Goal: Download file/media

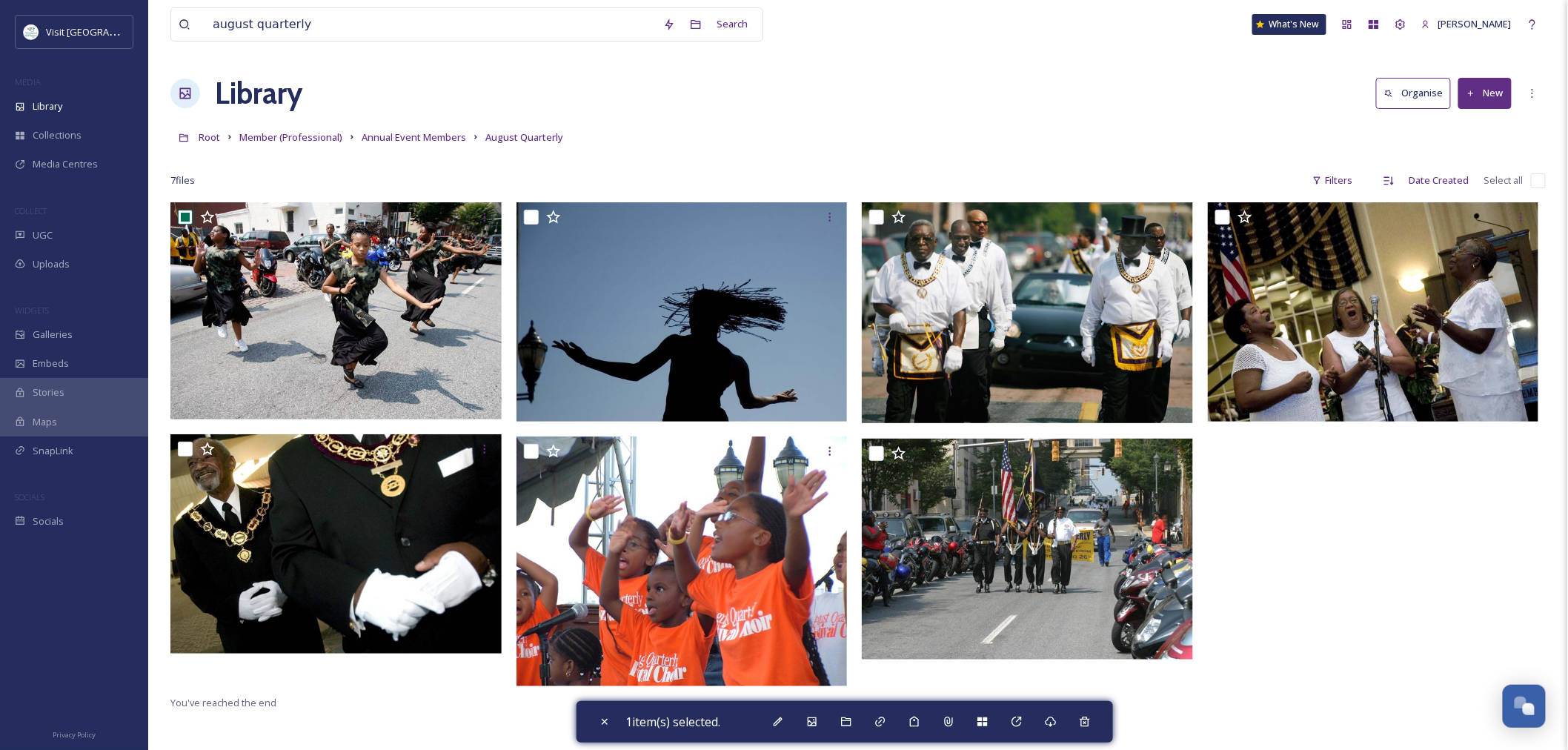
scroll to position [1740, 0]
click at [276, 139] on span "Member (Professional)" at bounding box center [290, 137] width 103 height 14
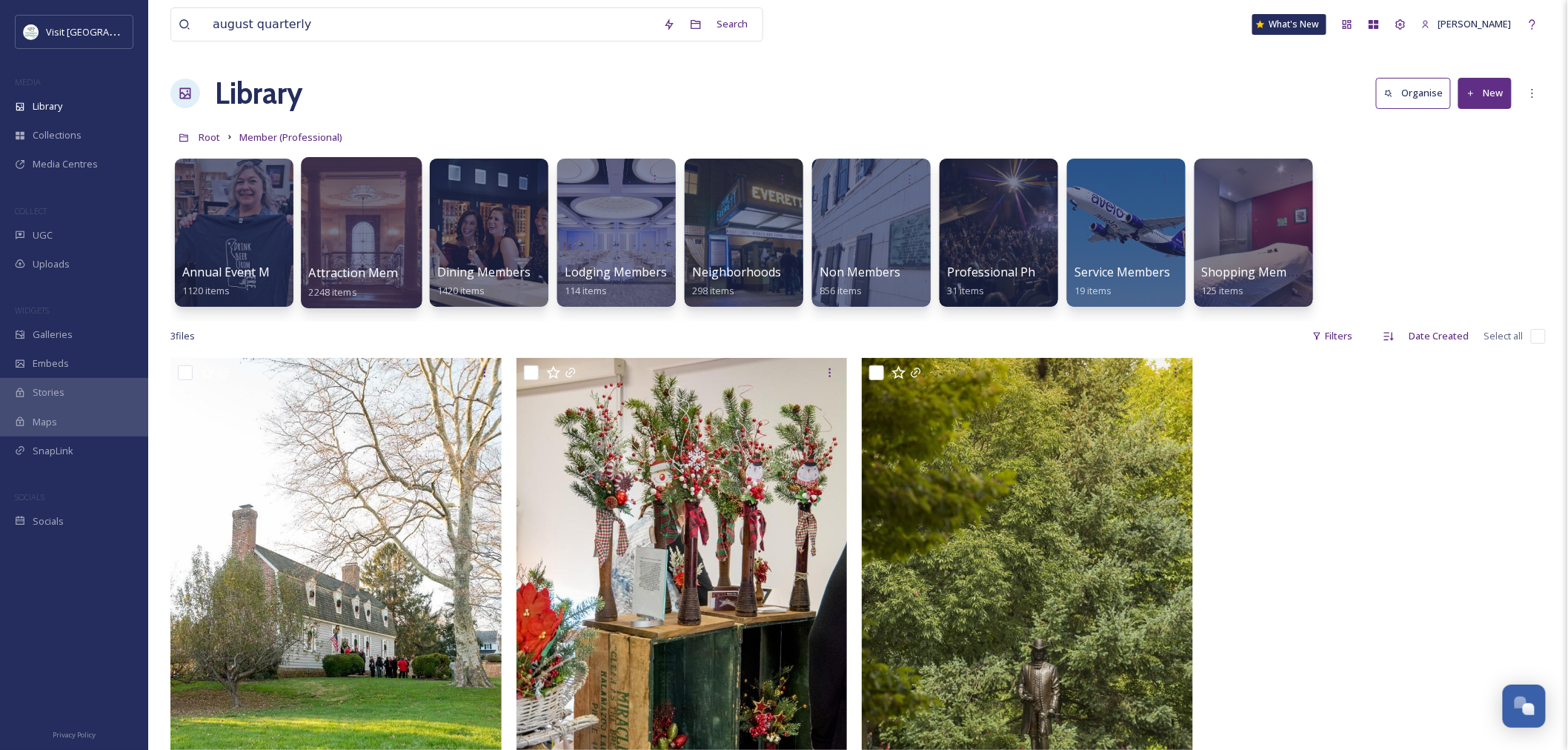
click at [342, 241] on div at bounding box center [360, 233] width 120 height 152
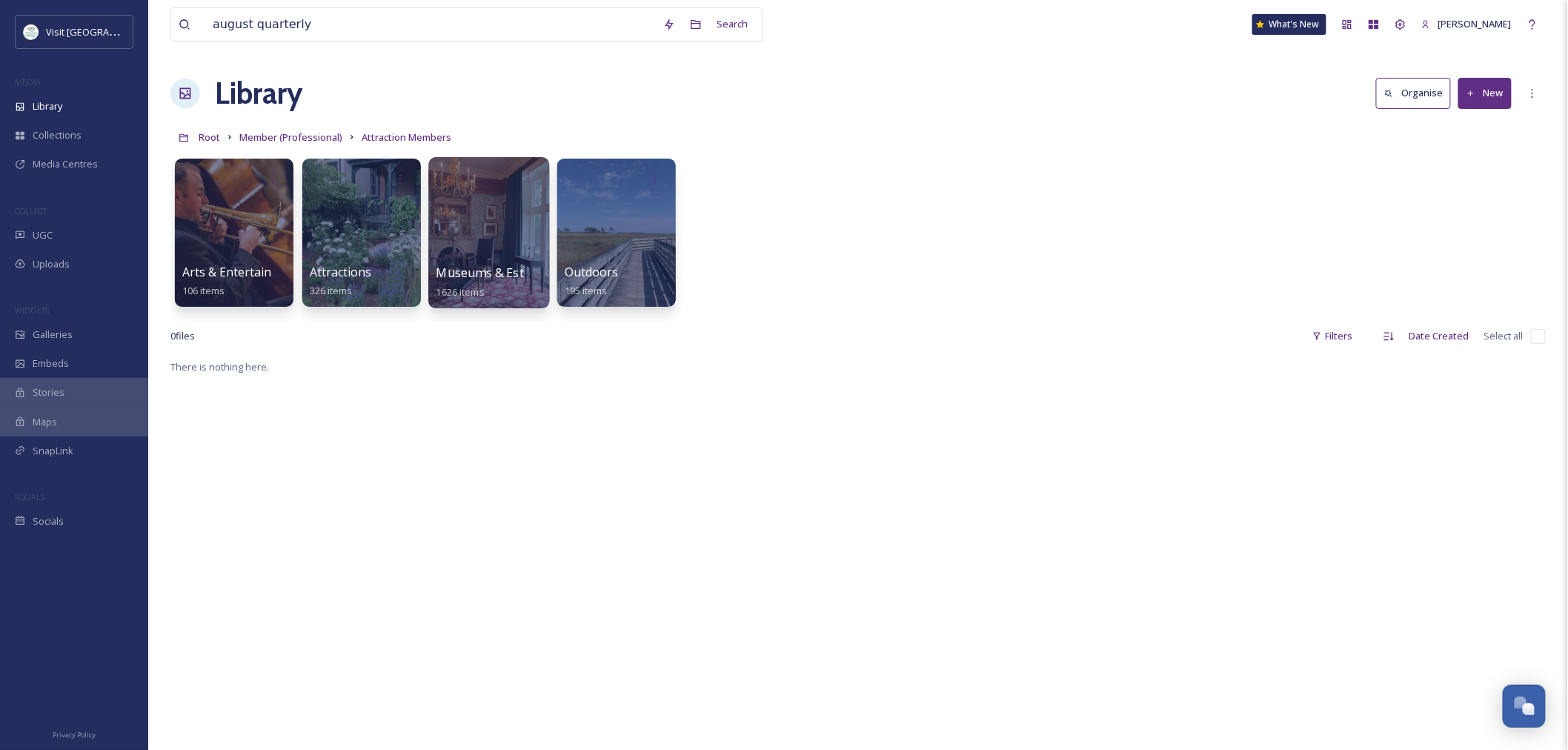
click at [469, 237] on div at bounding box center [488, 233] width 120 height 152
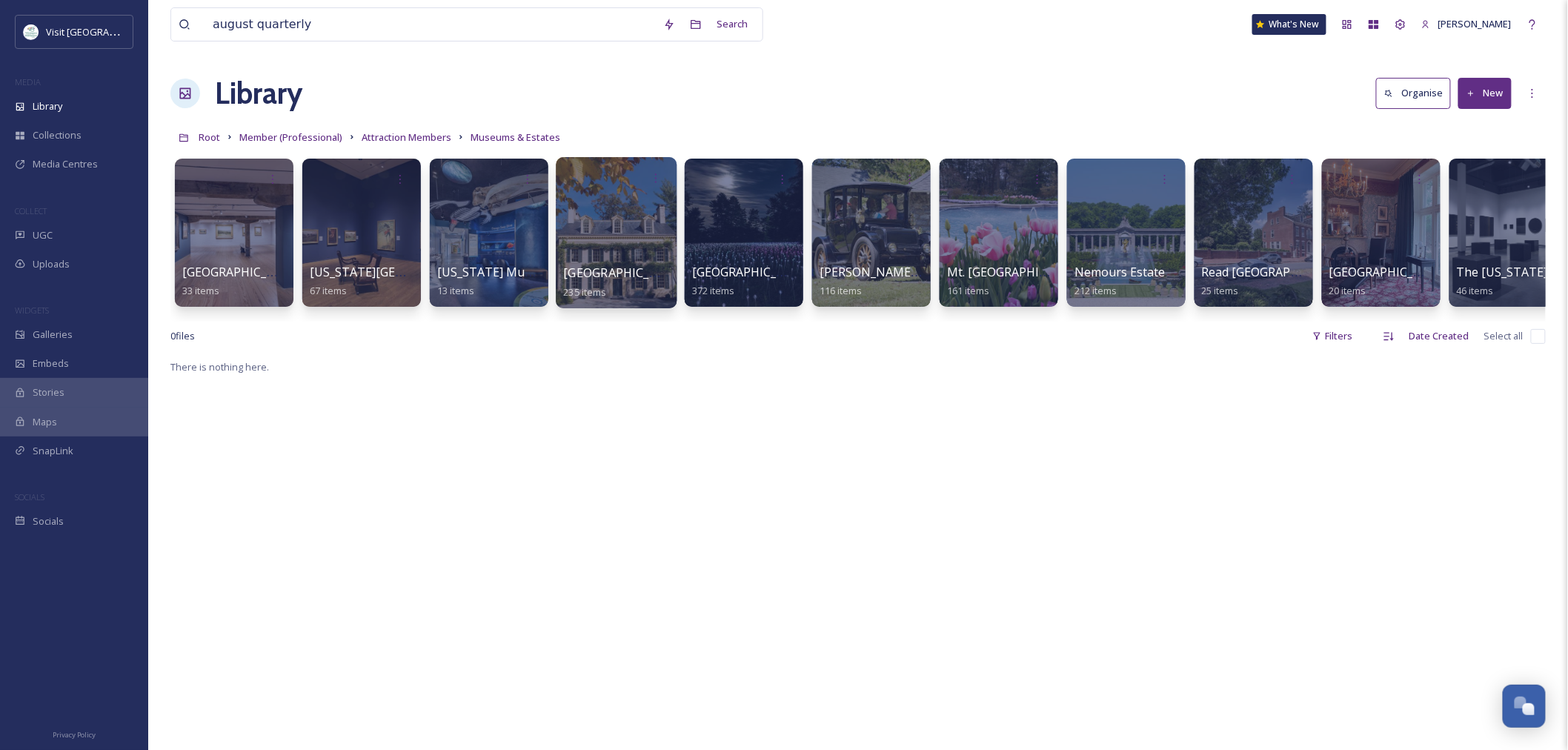
click at [653, 255] on div at bounding box center [616, 233] width 120 height 152
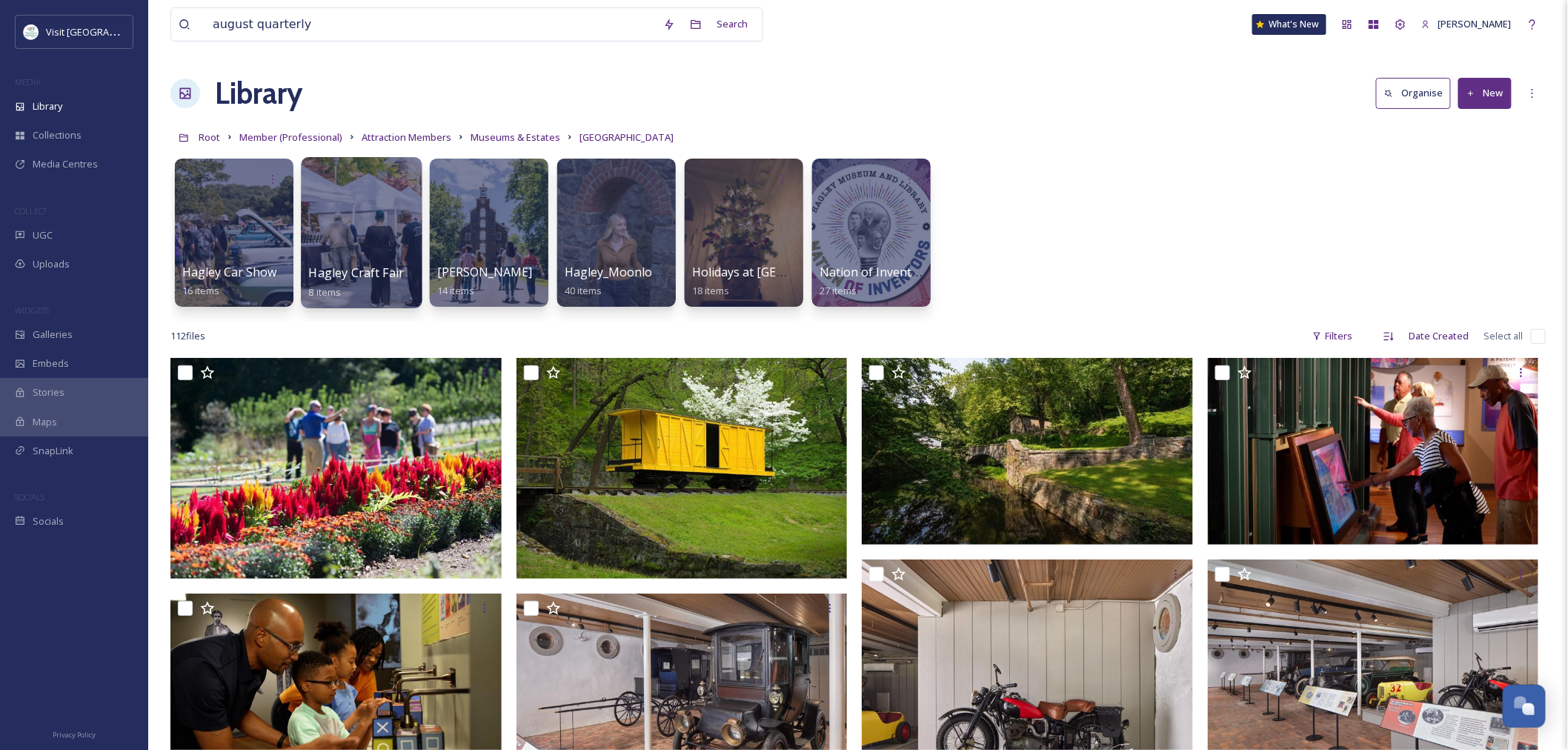
click at [332, 232] on div at bounding box center [360, 233] width 120 height 152
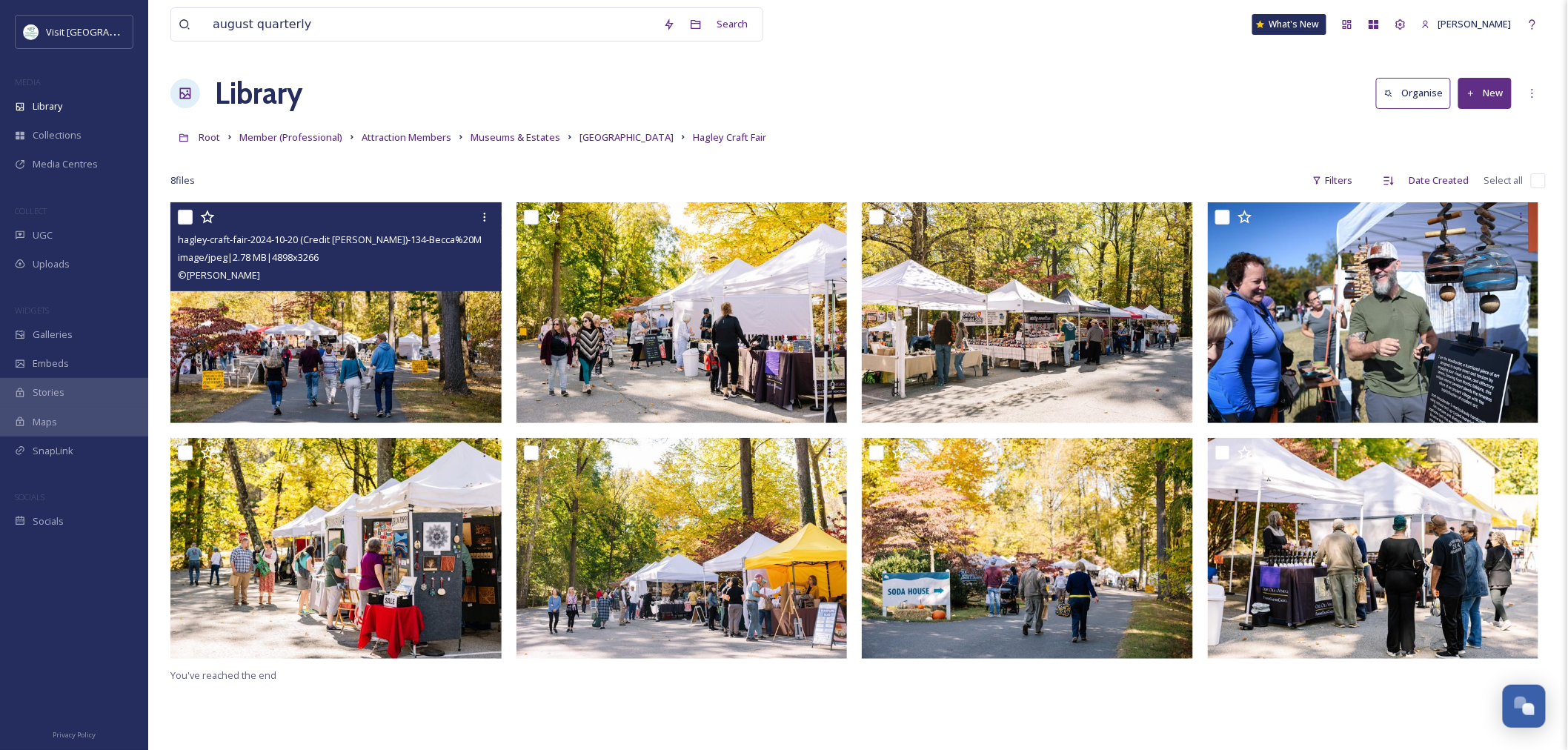
click at [188, 216] on input "checkbox" at bounding box center [186, 217] width 15 height 15
checkbox input "true"
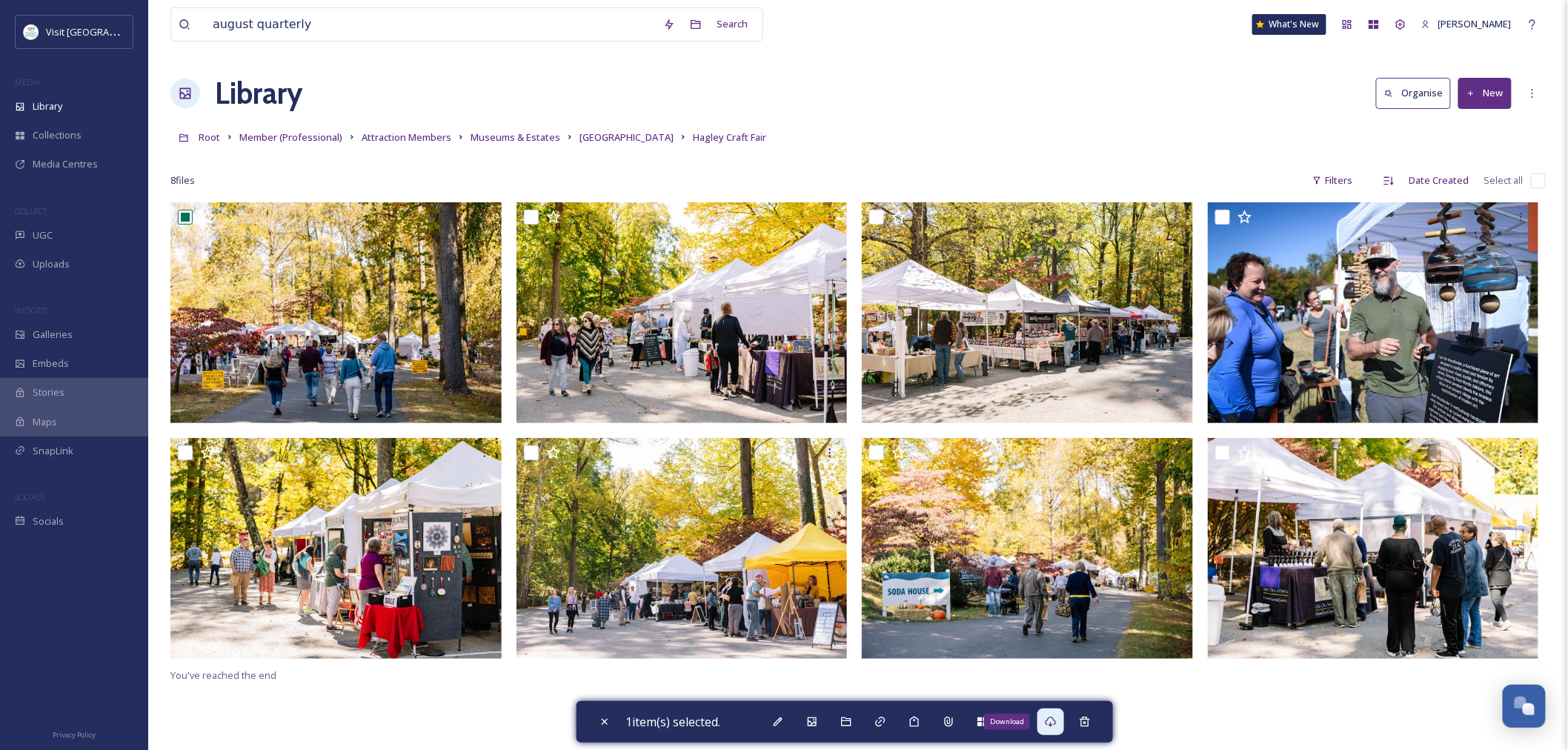
click at [1054, 728] on div "Download" at bounding box center [1051, 722] width 27 height 27
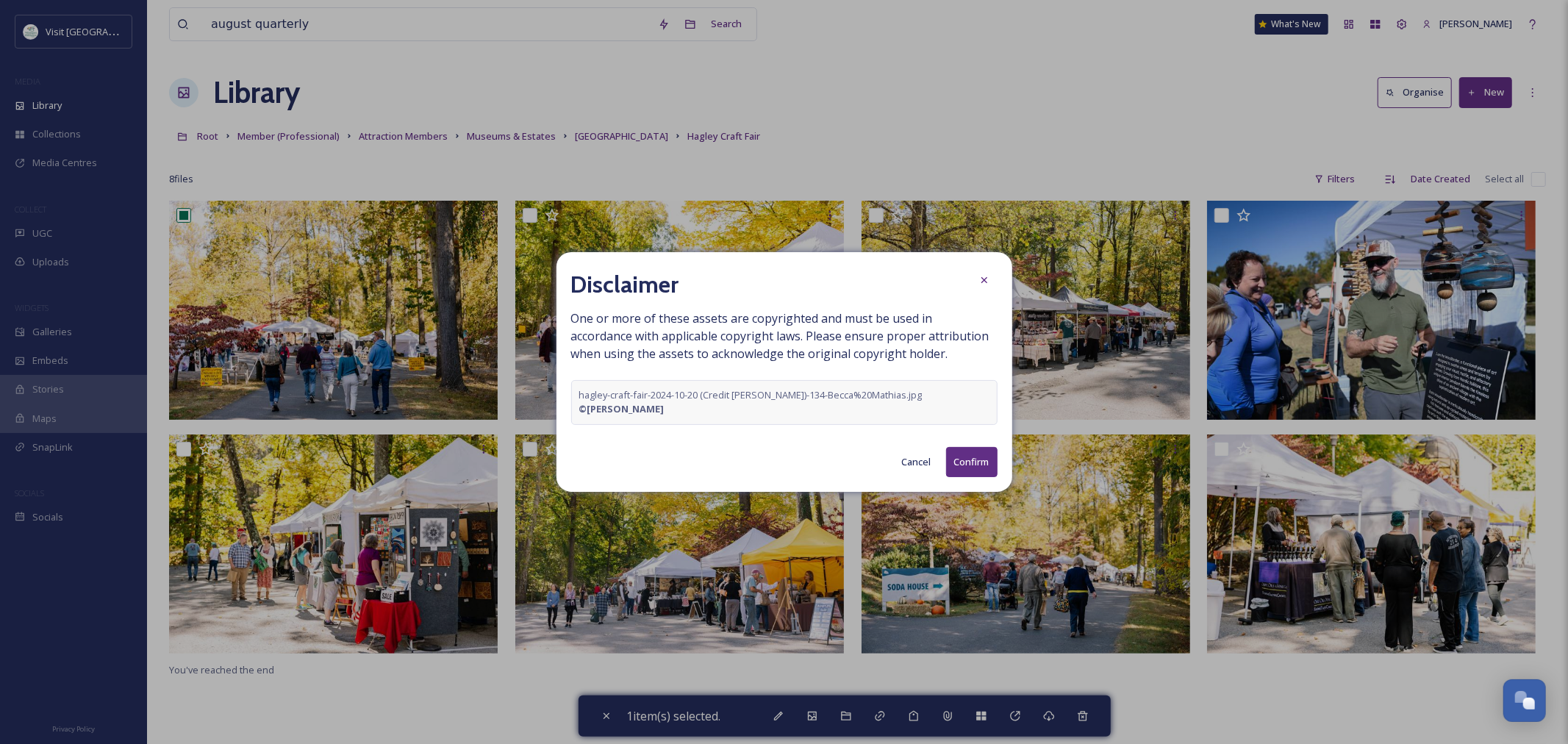
click at [962, 459] on button "Confirm" at bounding box center [972, 461] width 51 height 30
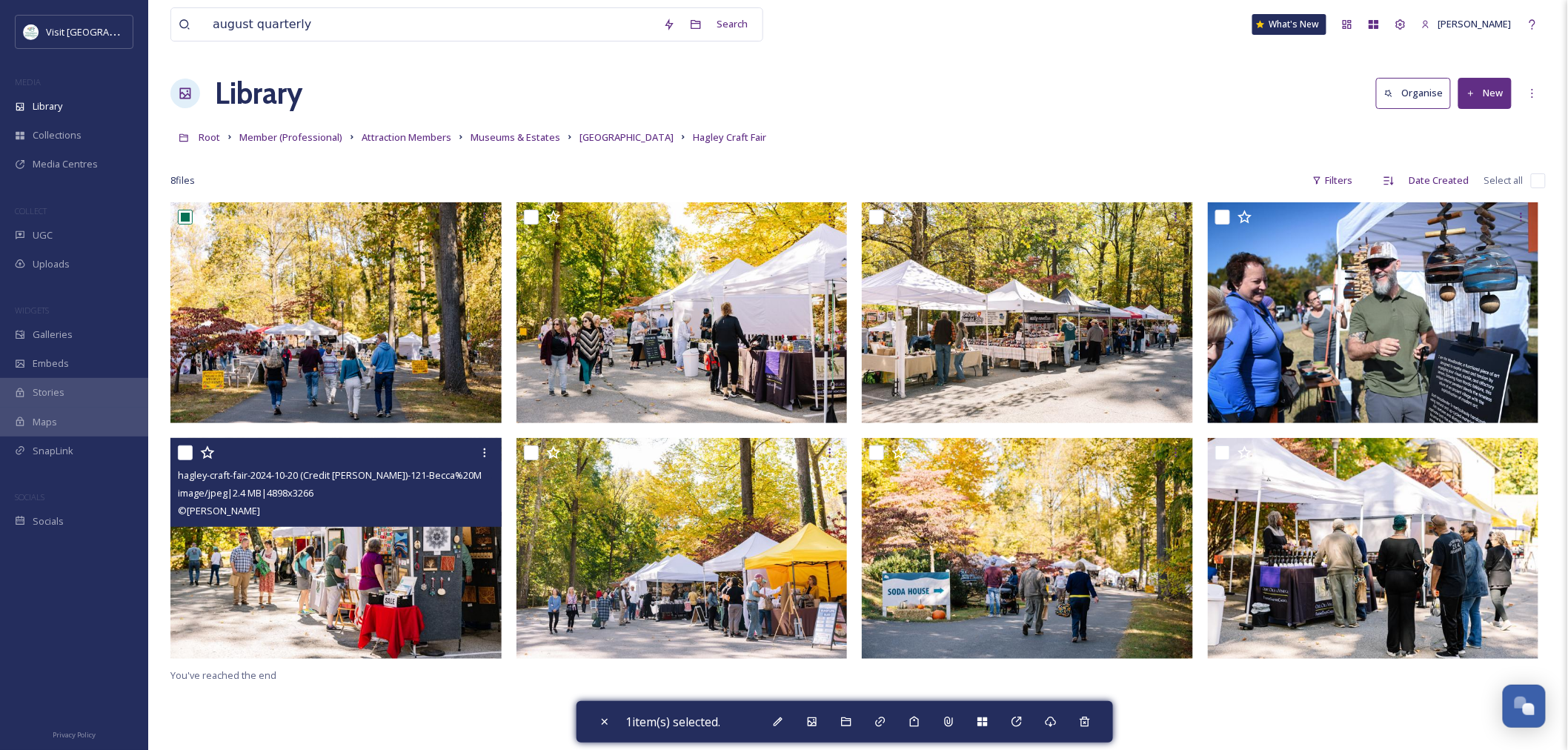
click at [187, 458] on input "checkbox" at bounding box center [186, 453] width 15 height 15
checkbox input "true"
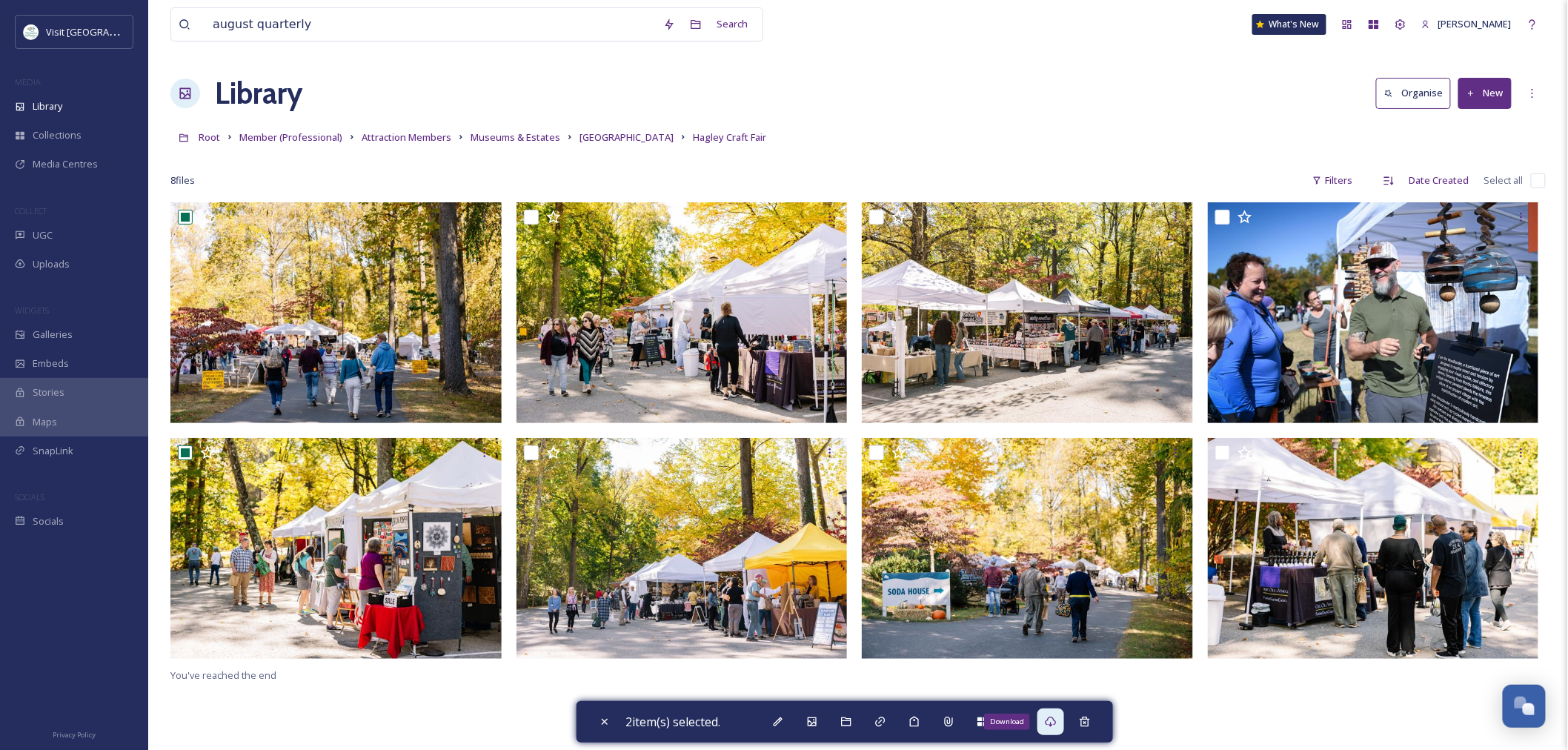
click at [1064, 722] on div "Download" at bounding box center [1051, 722] width 27 height 27
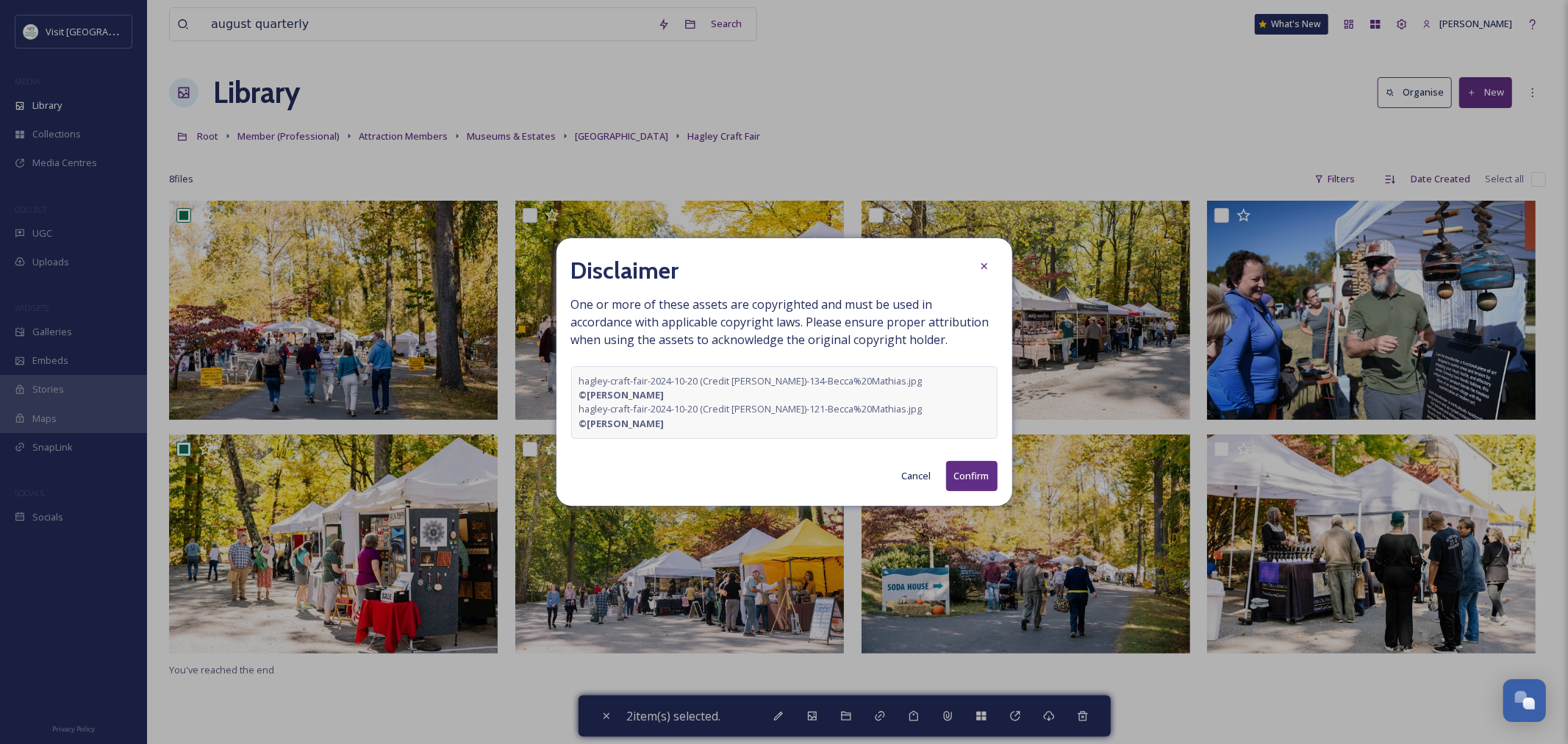
click at [970, 473] on button "Confirm" at bounding box center [972, 476] width 51 height 30
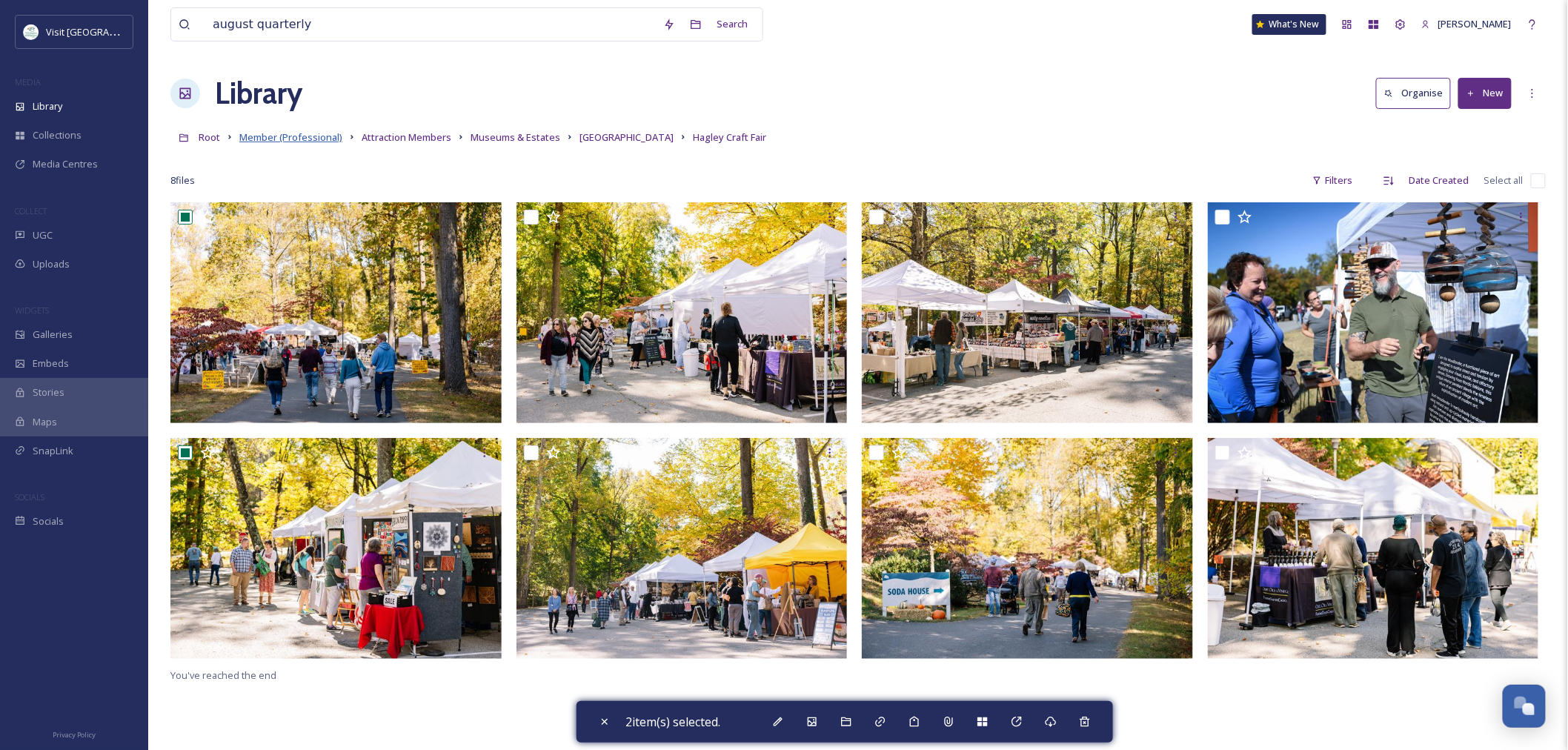
click at [255, 142] on span "Member (Professional)" at bounding box center [290, 137] width 103 height 14
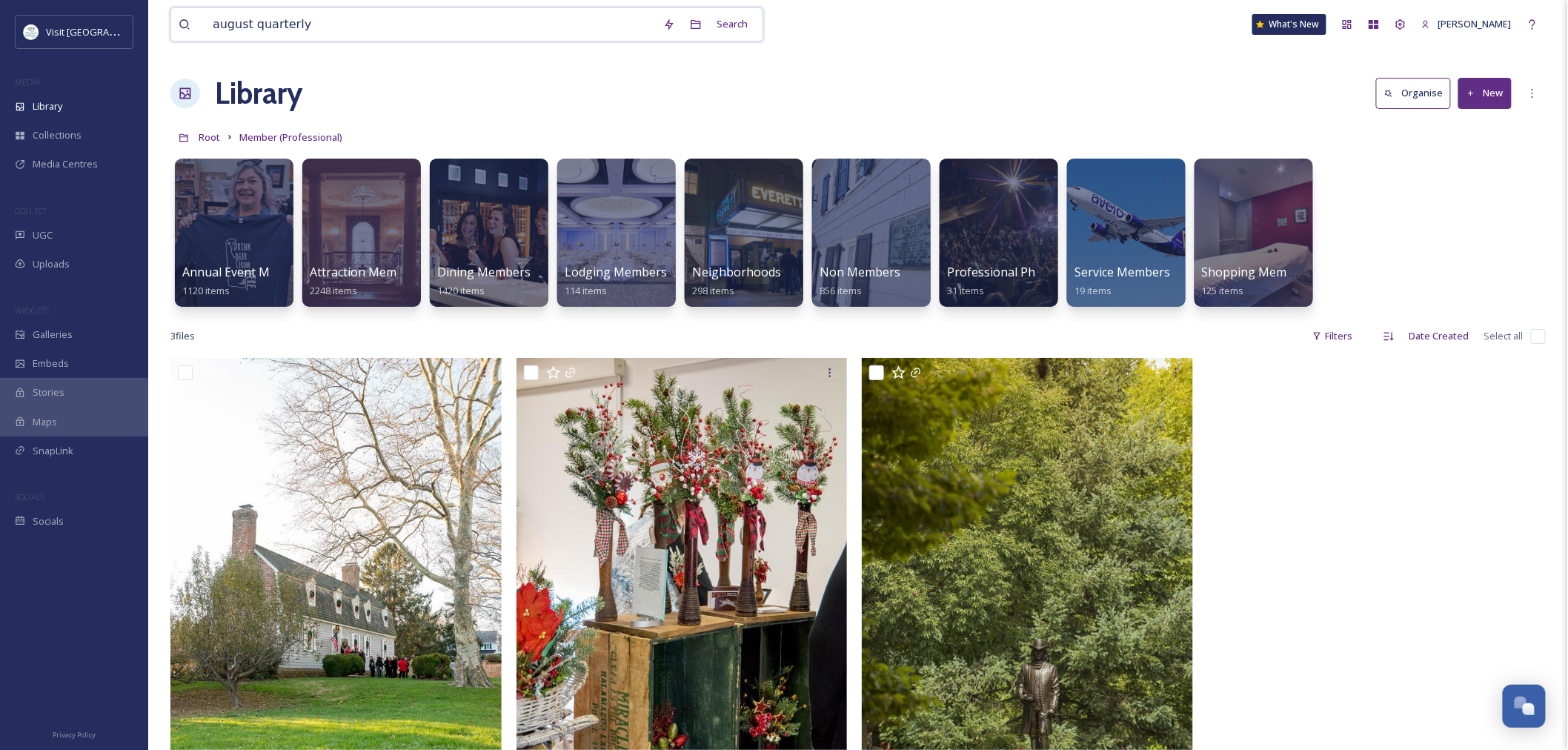
click at [438, 32] on input "august quarterly" at bounding box center [430, 24] width 450 height 32
click at [438, 31] on input "august quarterly" at bounding box center [430, 24] width 450 height 32
type input "PUMPKINS"
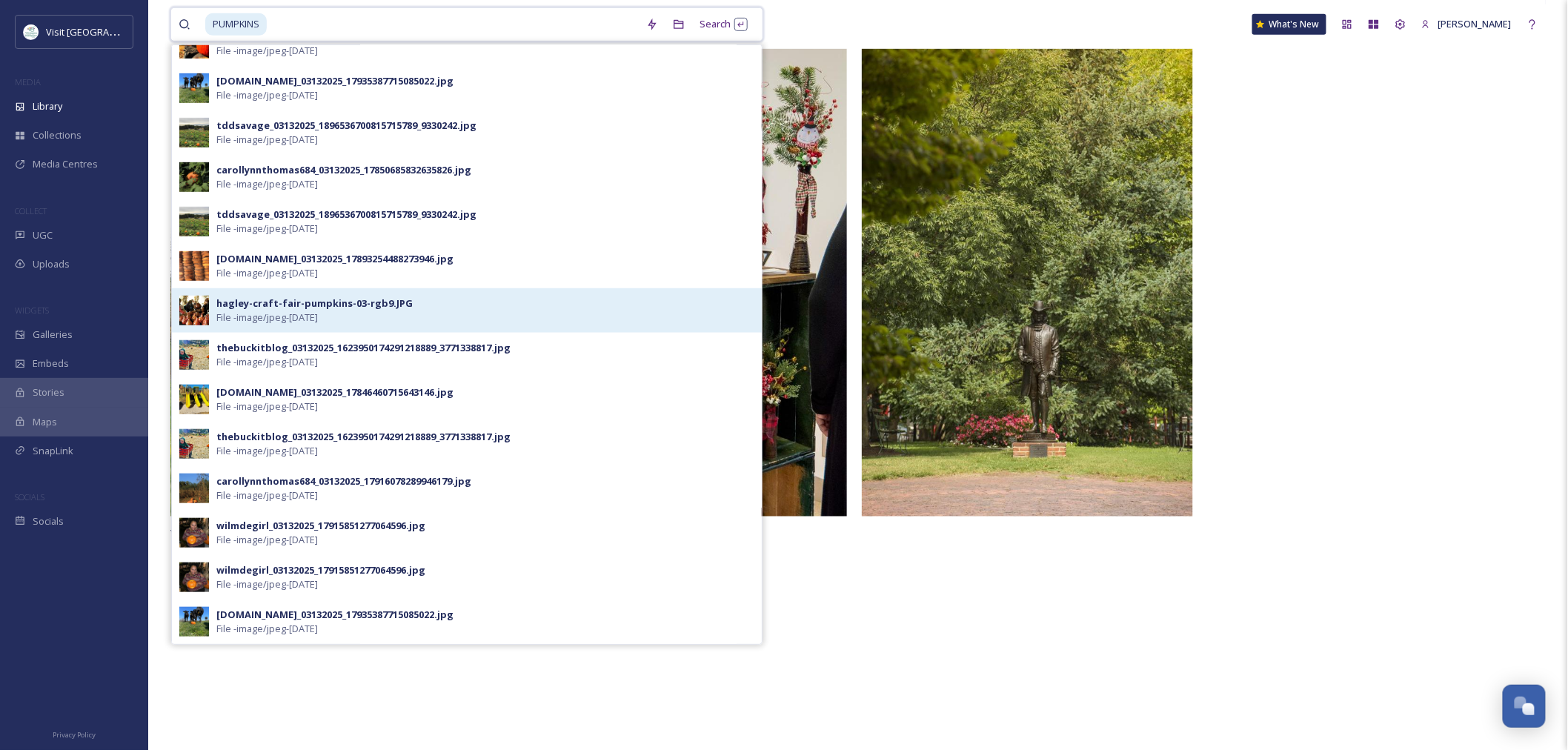
scroll to position [358, 0]
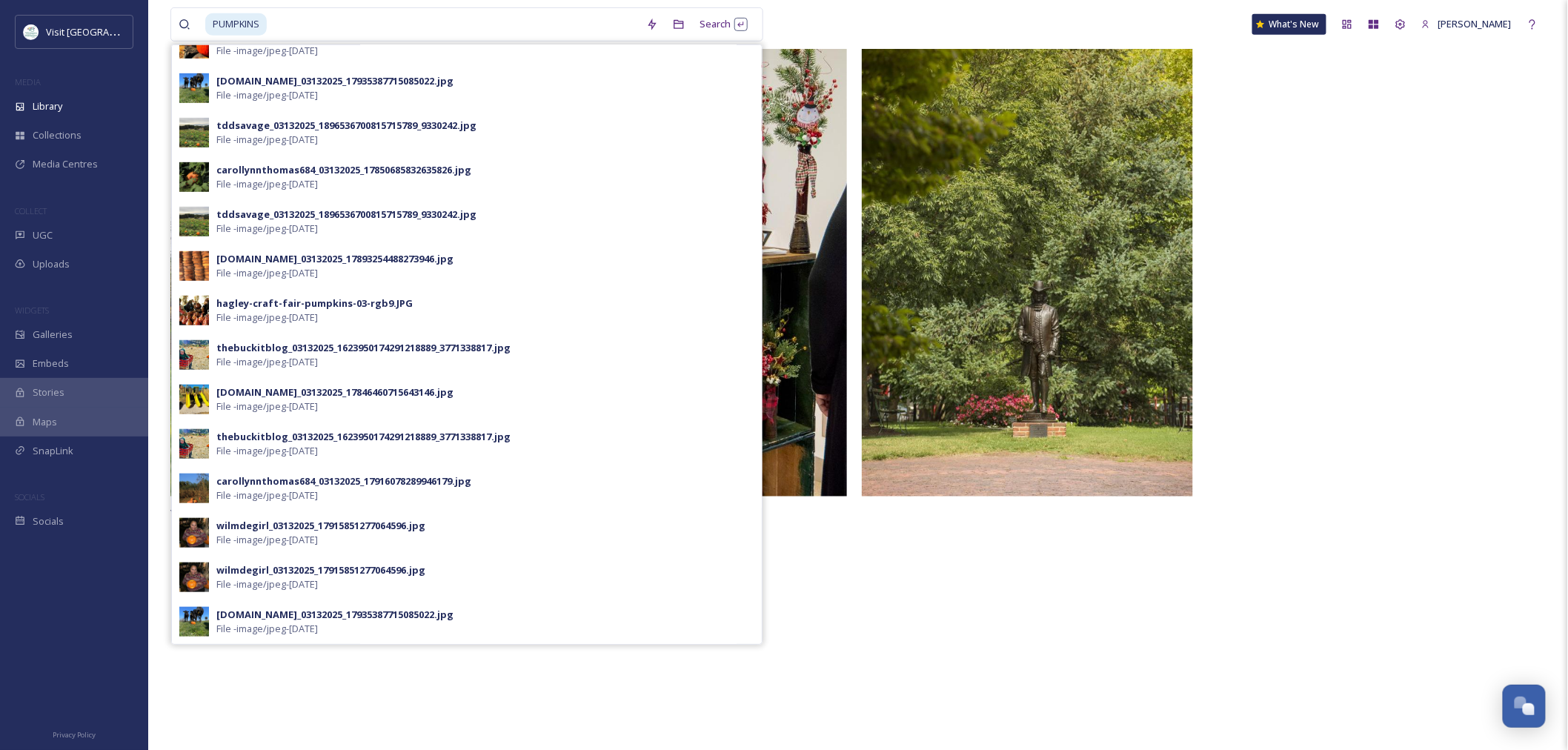
click at [986, 584] on div "You've reached the end" at bounding box center [858, 375] width 1376 height 750
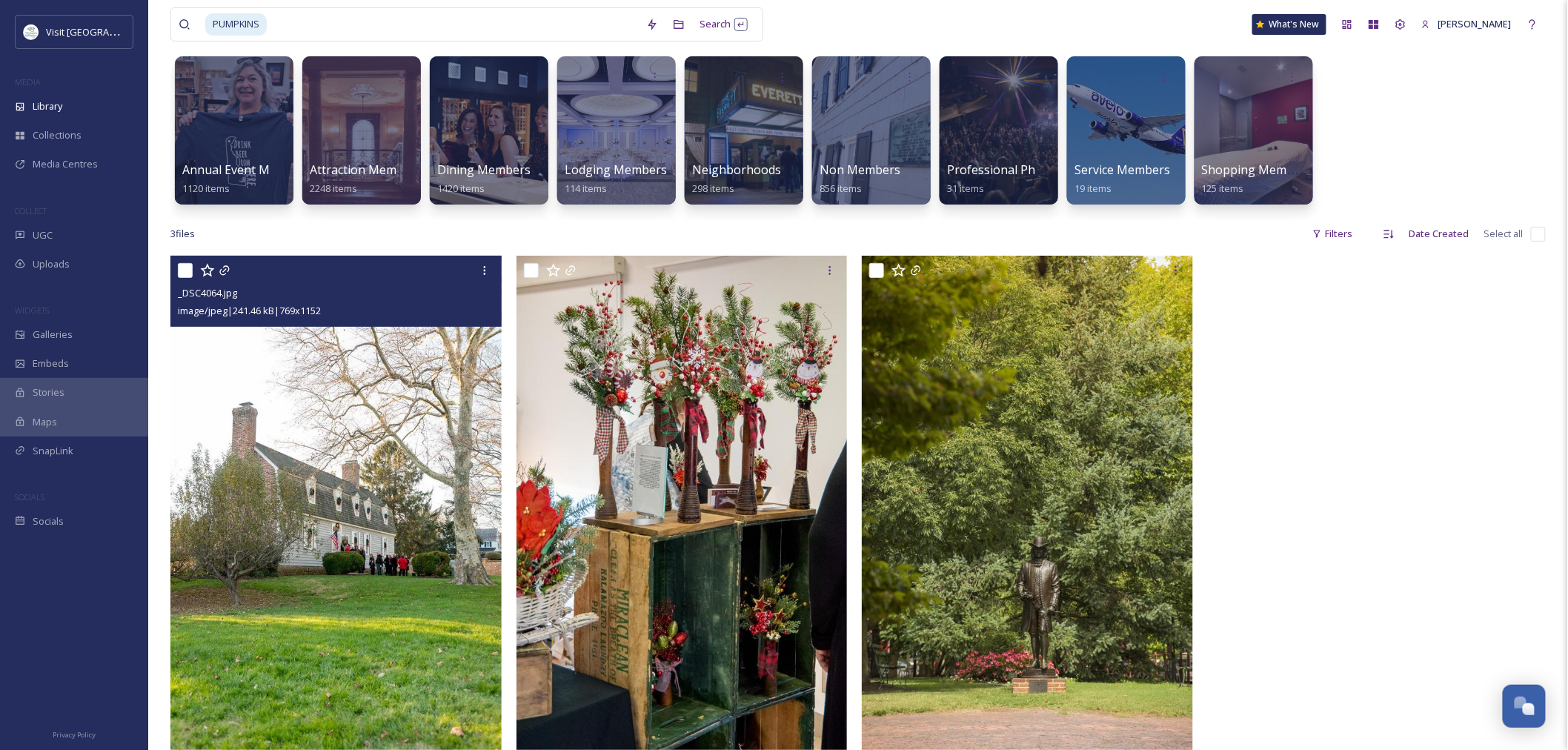
scroll to position [0, 0]
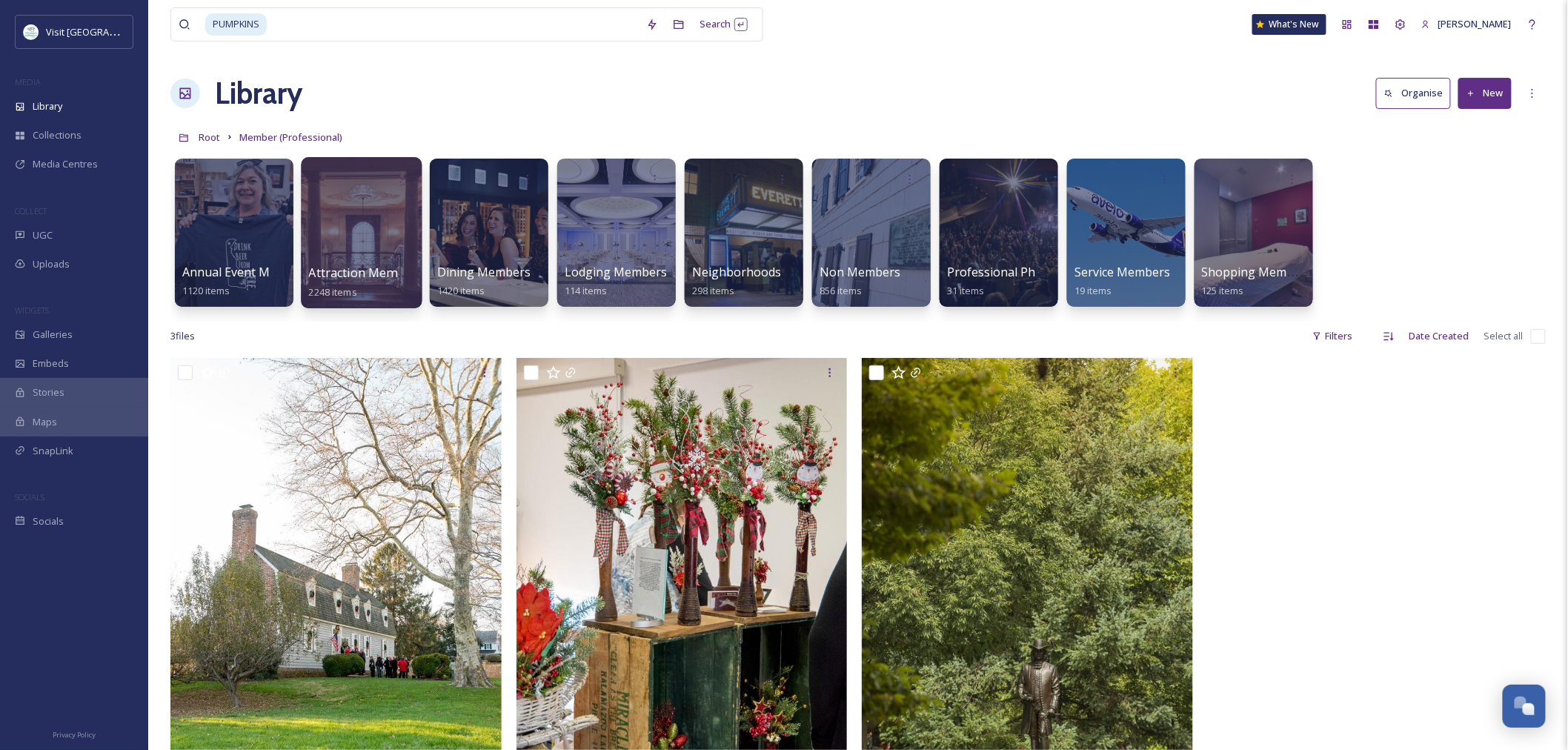
click at [381, 233] on div at bounding box center [360, 233] width 120 height 152
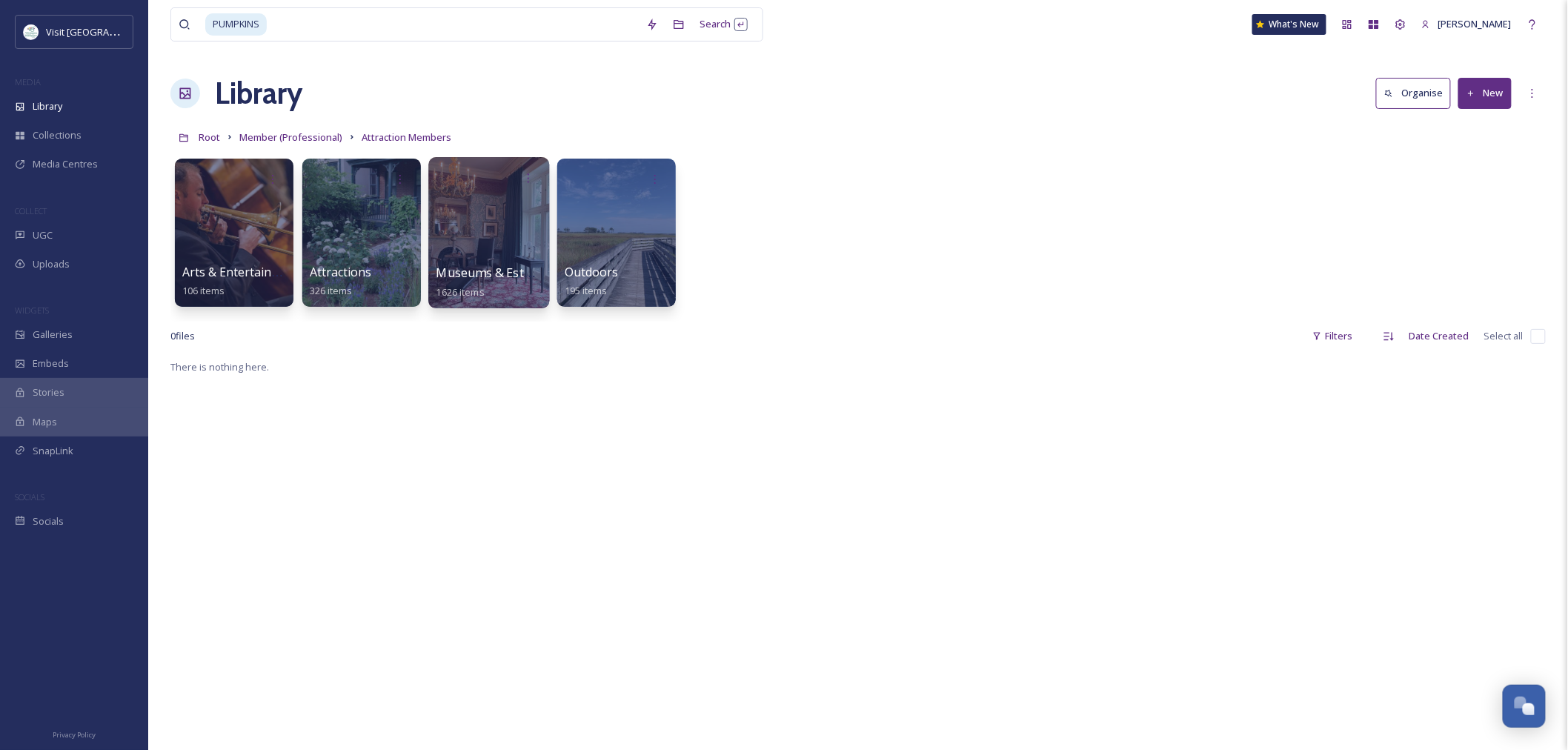
click at [481, 218] on div at bounding box center [488, 233] width 120 height 152
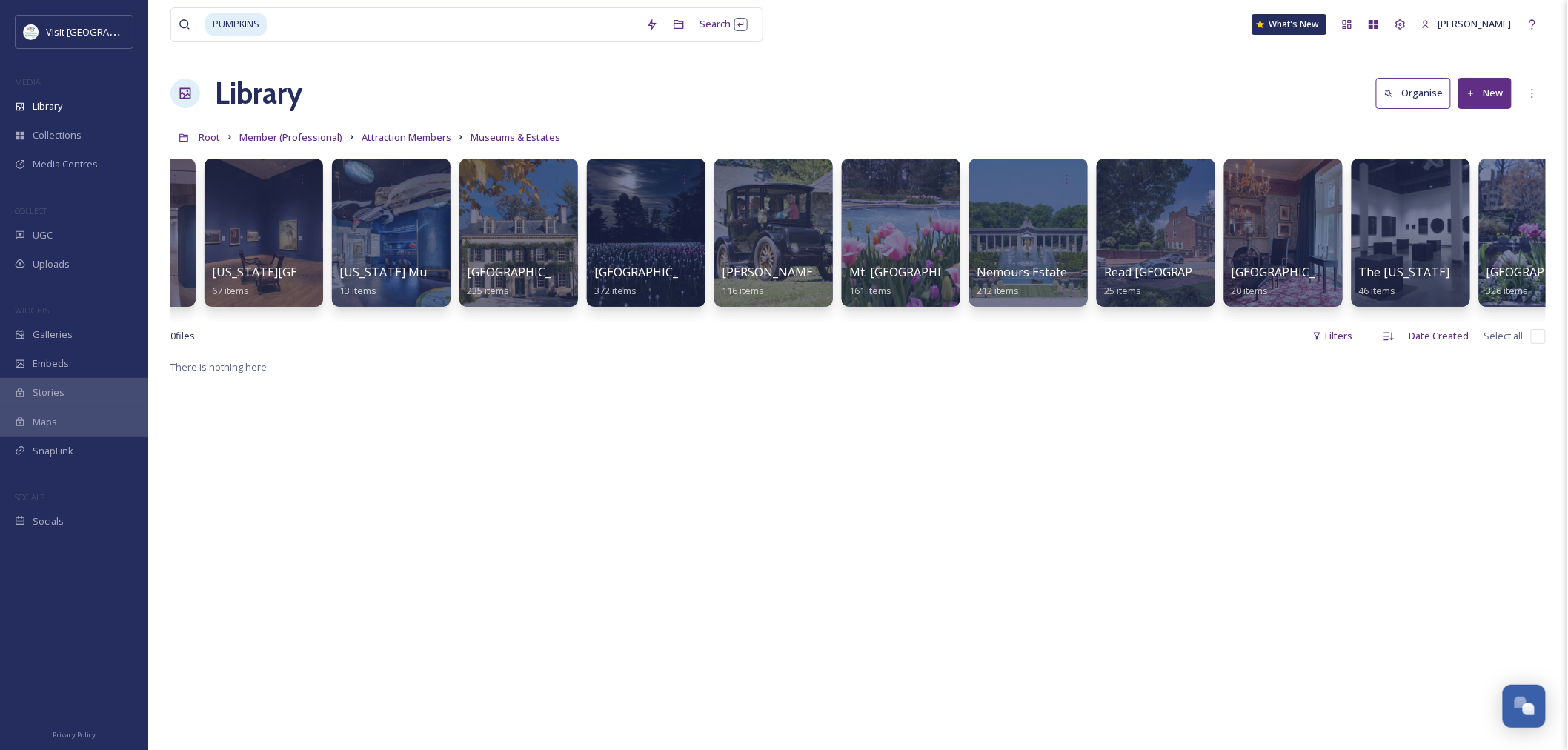
scroll to position [0, 153]
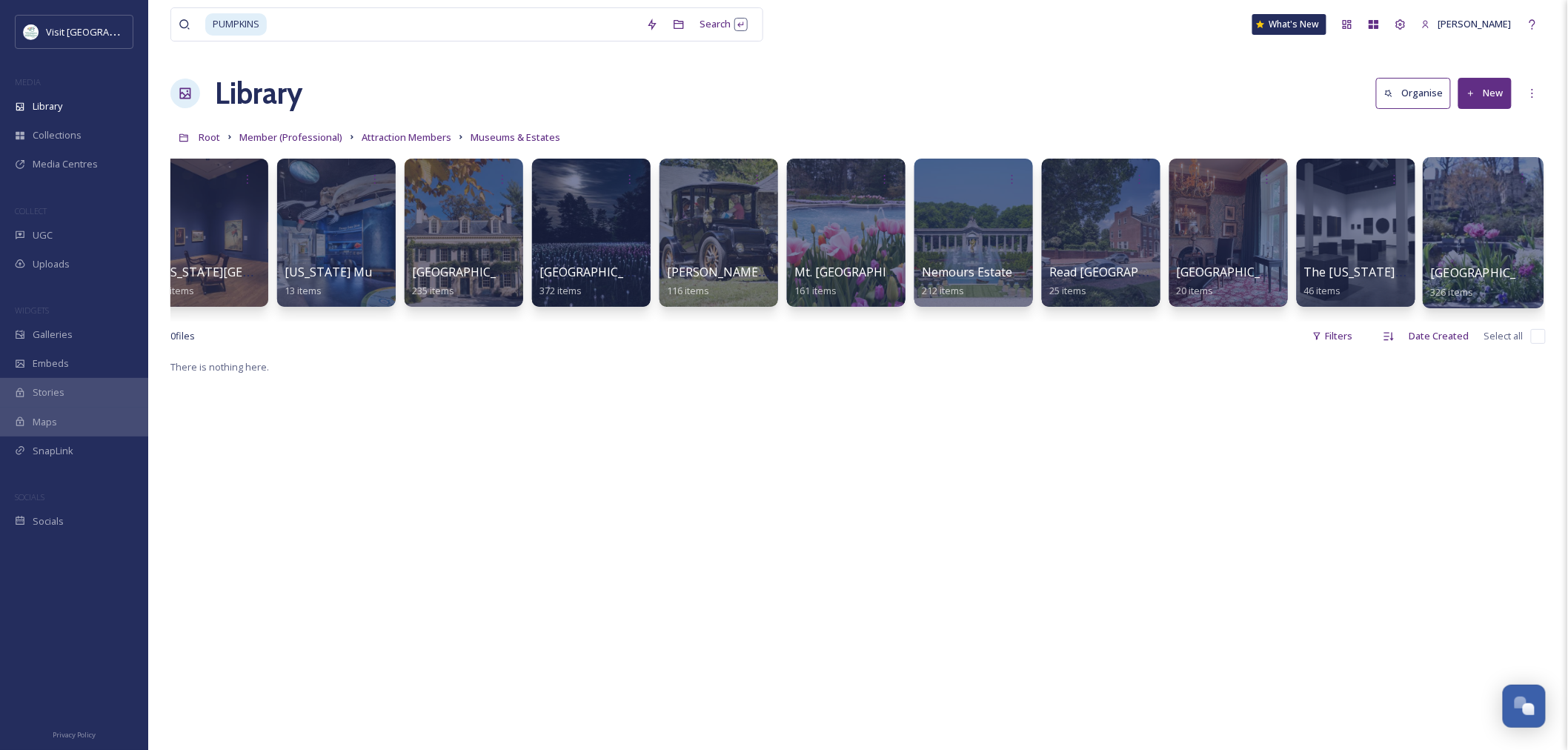
click at [1453, 270] on span "[GEOGRAPHIC_DATA], [GEOGRAPHIC_DATA]" at bounding box center [1556, 273] width 250 height 17
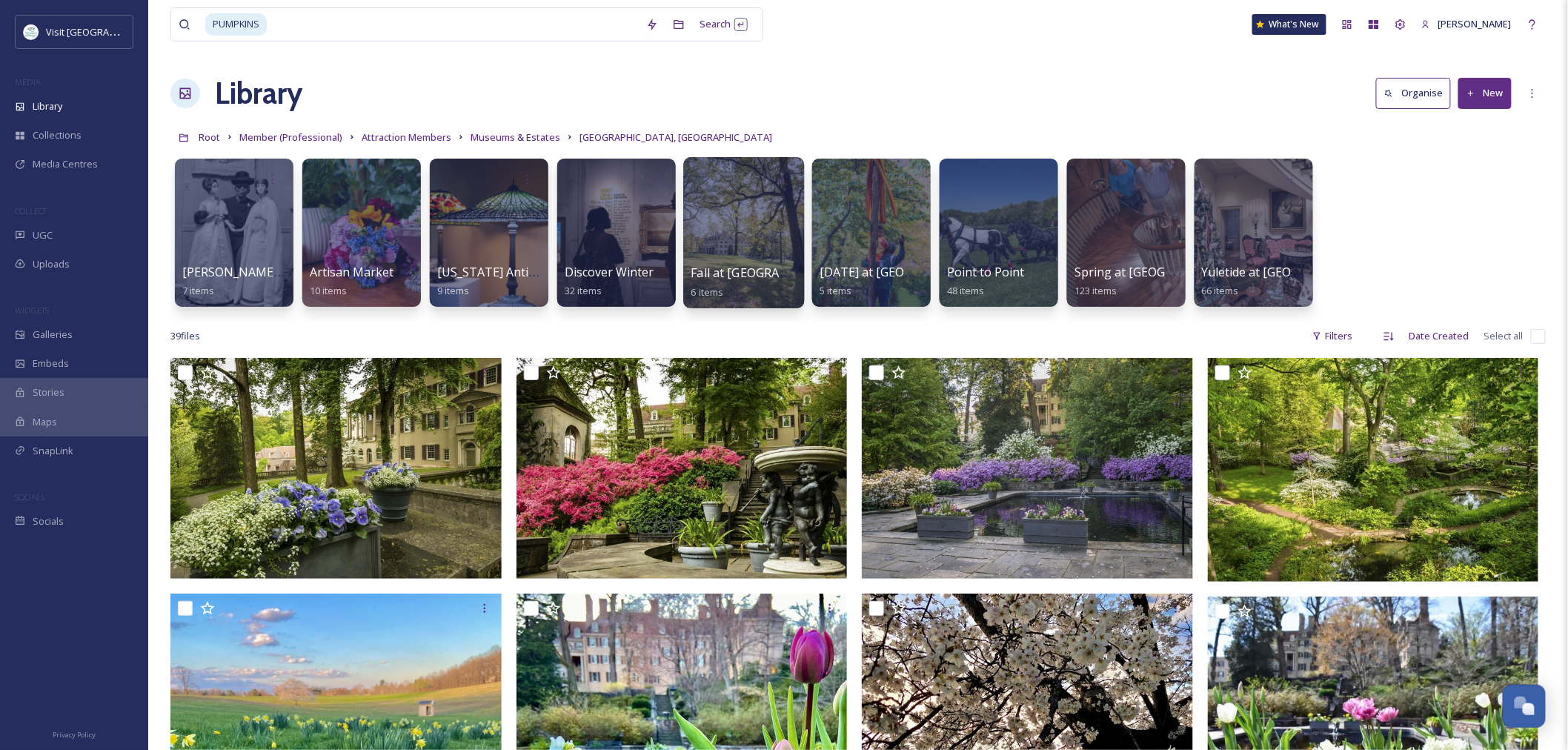
click at [744, 252] on div at bounding box center [744, 233] width 120 height 152
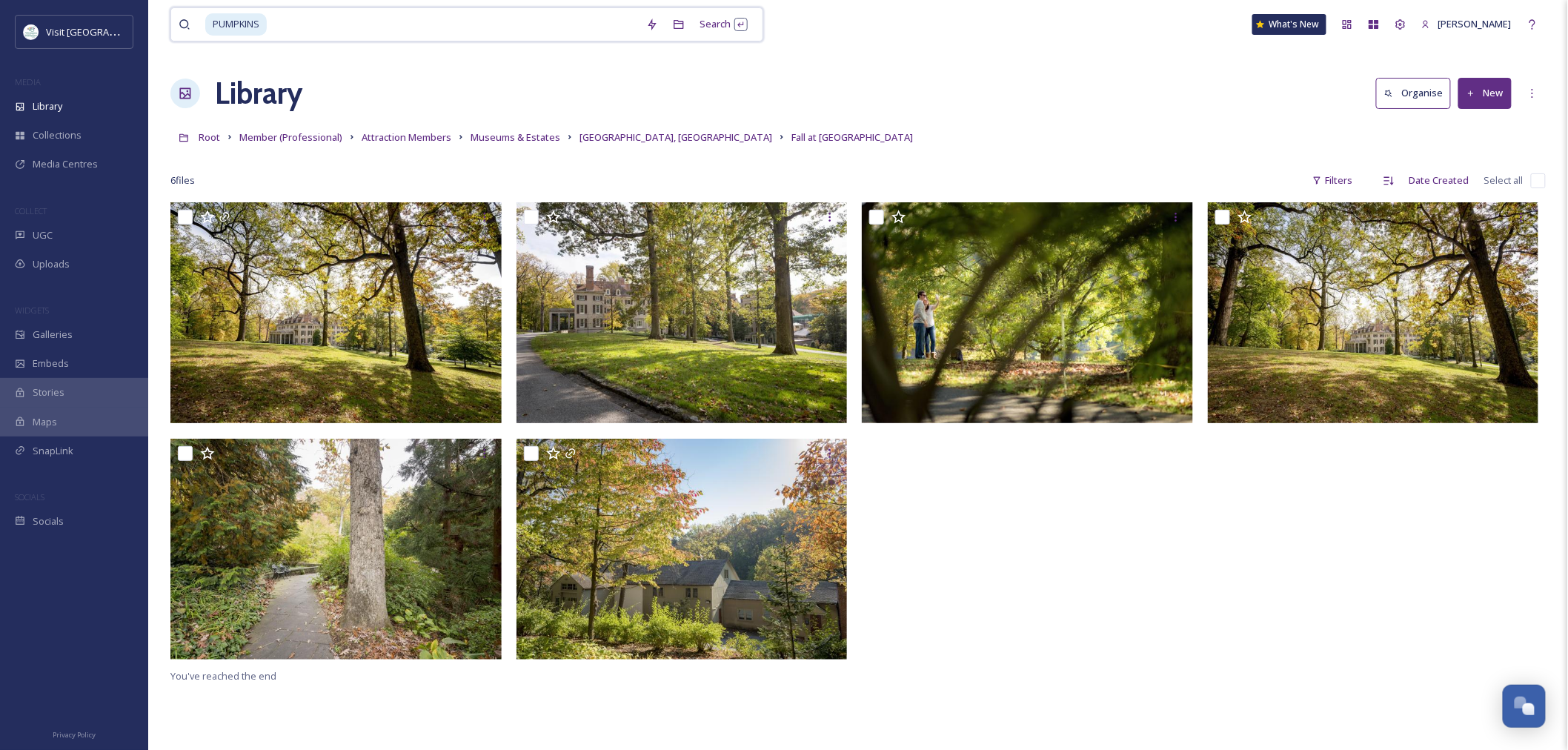
click at [260, 28] on span "PUMPKINS" at bounding box center [235, 24] width 62 height 21
drag, startPoint x: 280, startPoint y: 25, endPoint x: 101, endPoint y: 25, distance: 179.0
click at [101, 25] on div "Visit Wilmington MEDIA Library Collections Media Centres COLLECT UGC Uploads WI…" at bounding box center [784, 476] width 1568 height 952
type input "P"
paste input "_DSC9610"
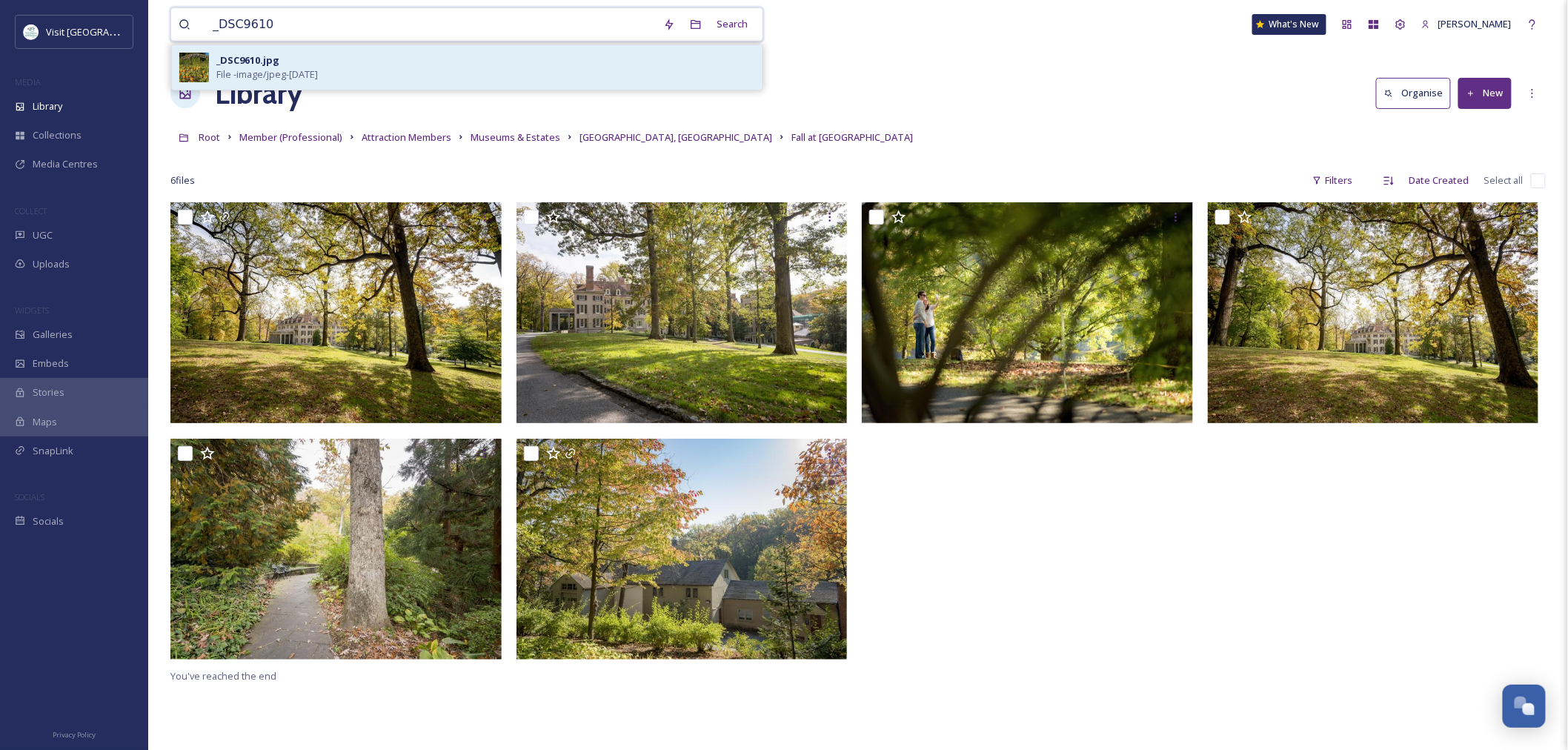
type input "_DSC9610"
click at [308, 70] on span "File - image/jpeg - [DATE]" at bounding box center [267, 74] width 101 height 14
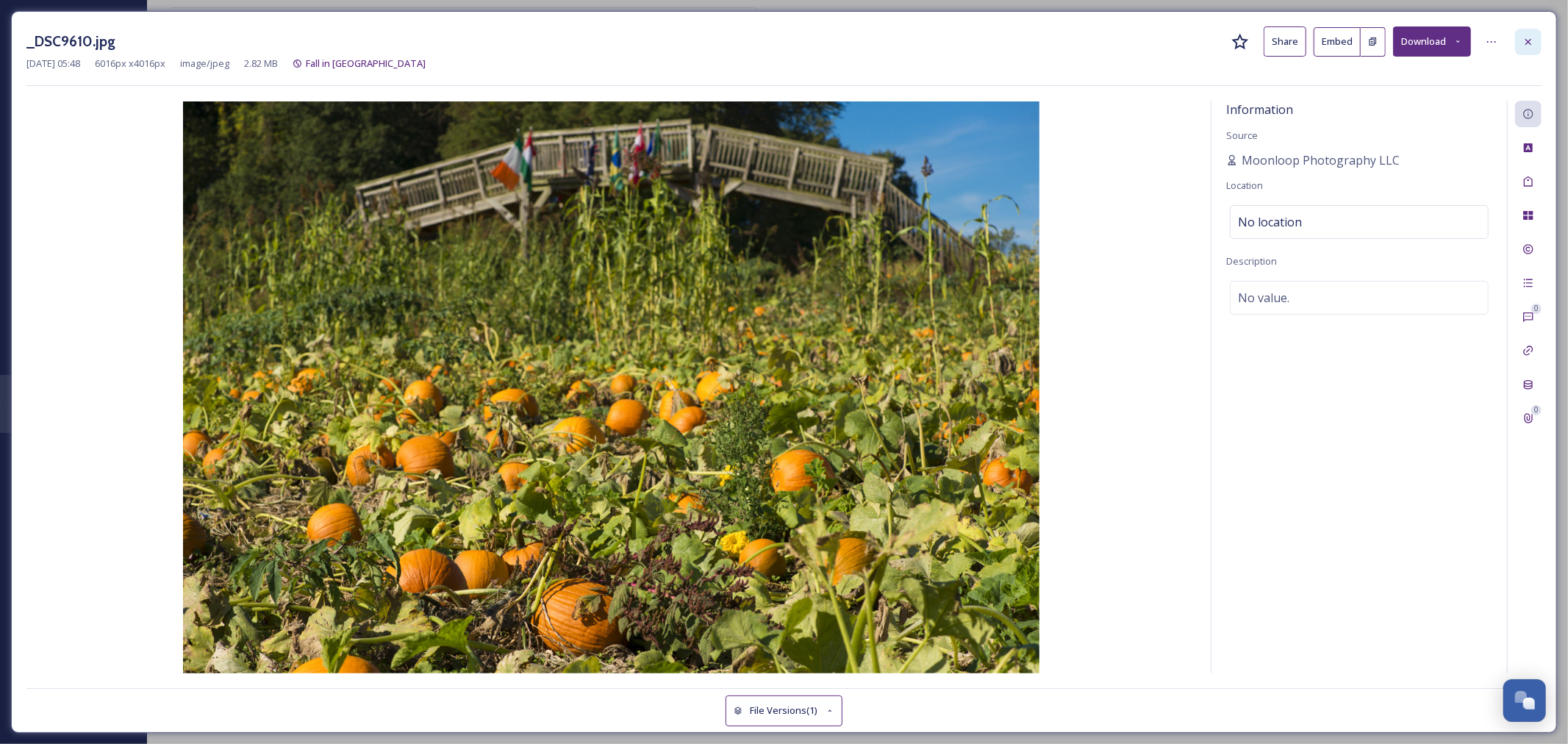
click at [1523, 42] on icon at bounding box center [1528, 42] width 12 height 12
